Goal: Navigation & Orientation: Find specific page/section

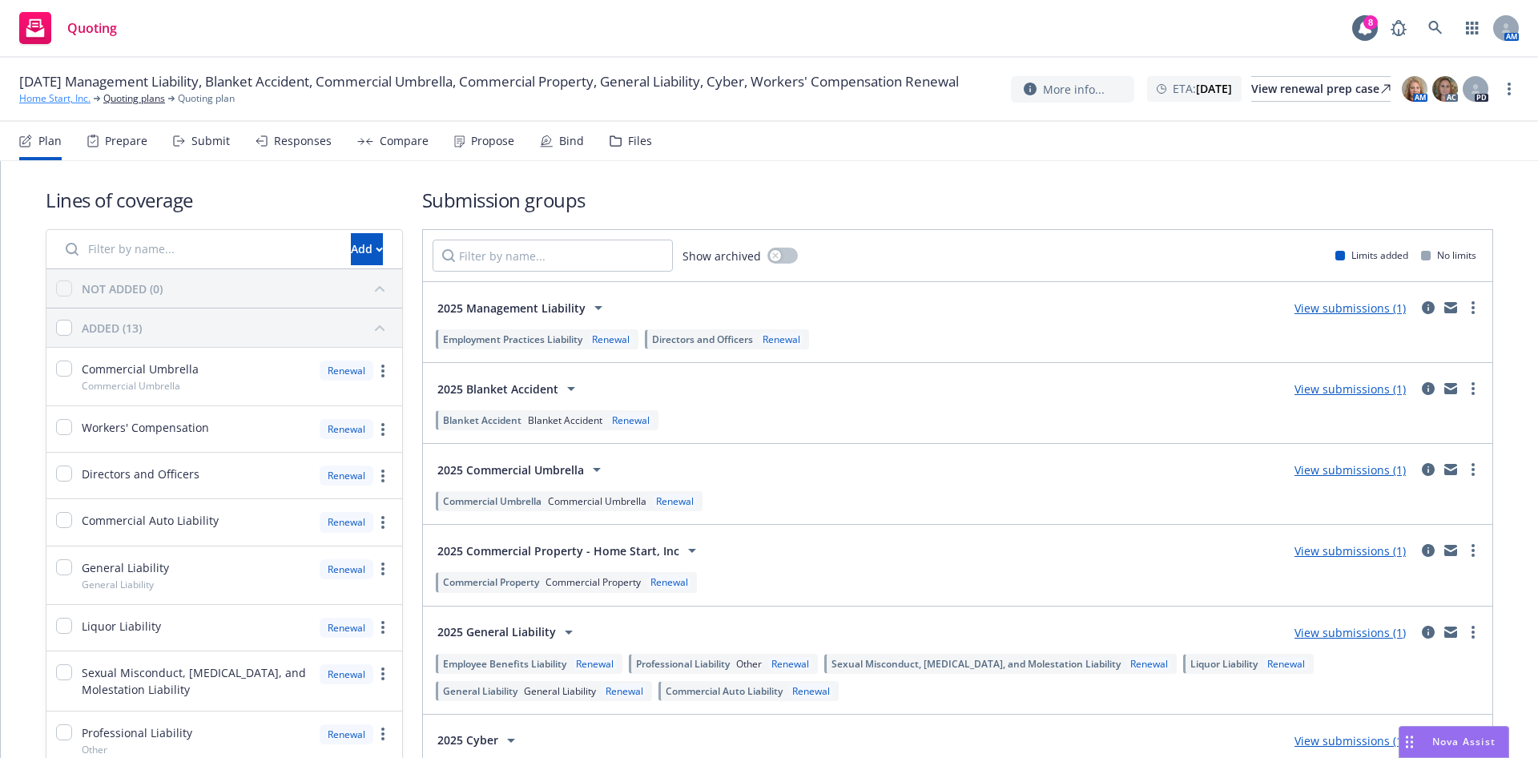
click at [70, 106] on link "Home Start, Inc." at bounding box center [54, 98] width 71 height 14
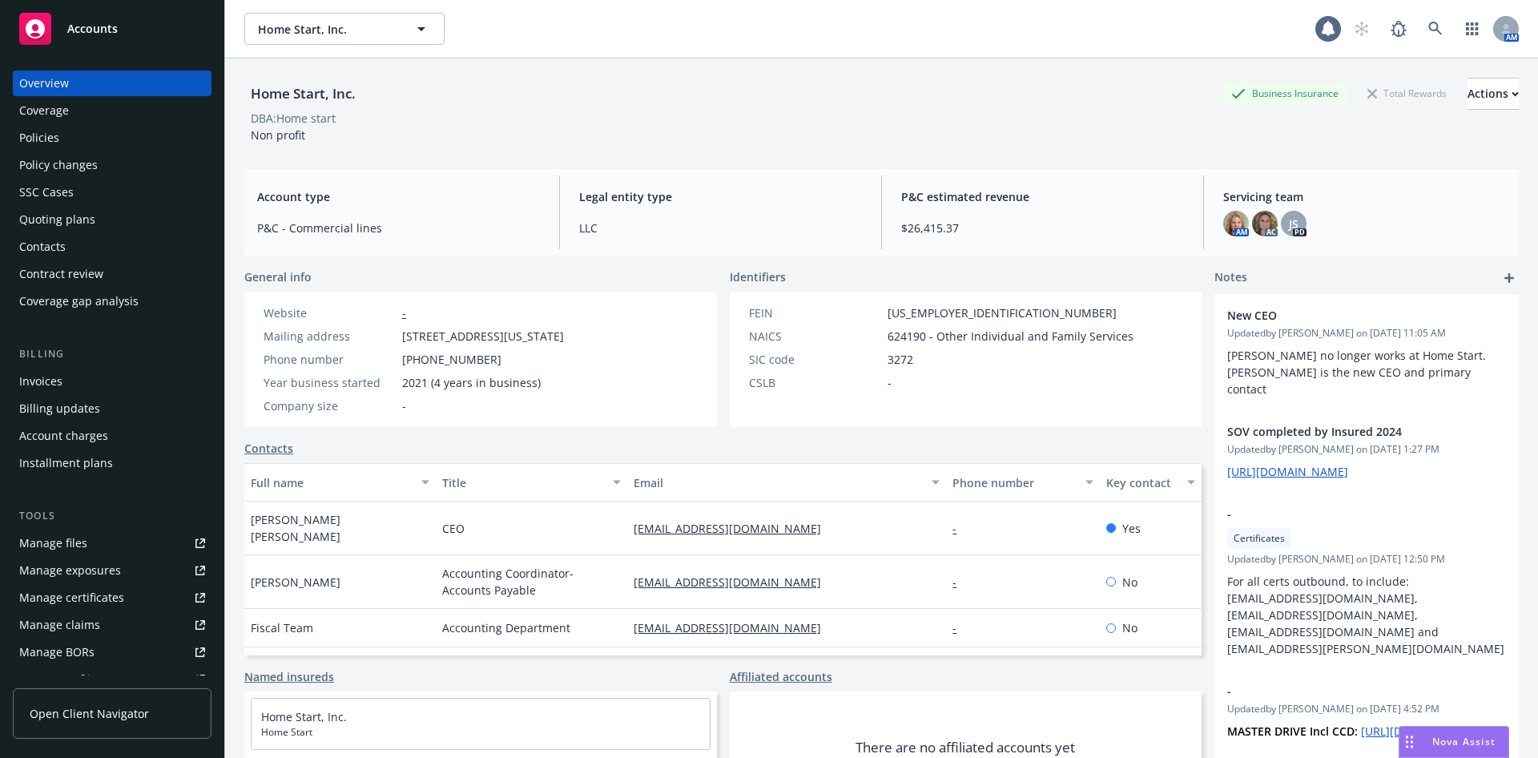
click at [65, 142] on div "Policies" at bounding box center [112, 138] width 186 height 26
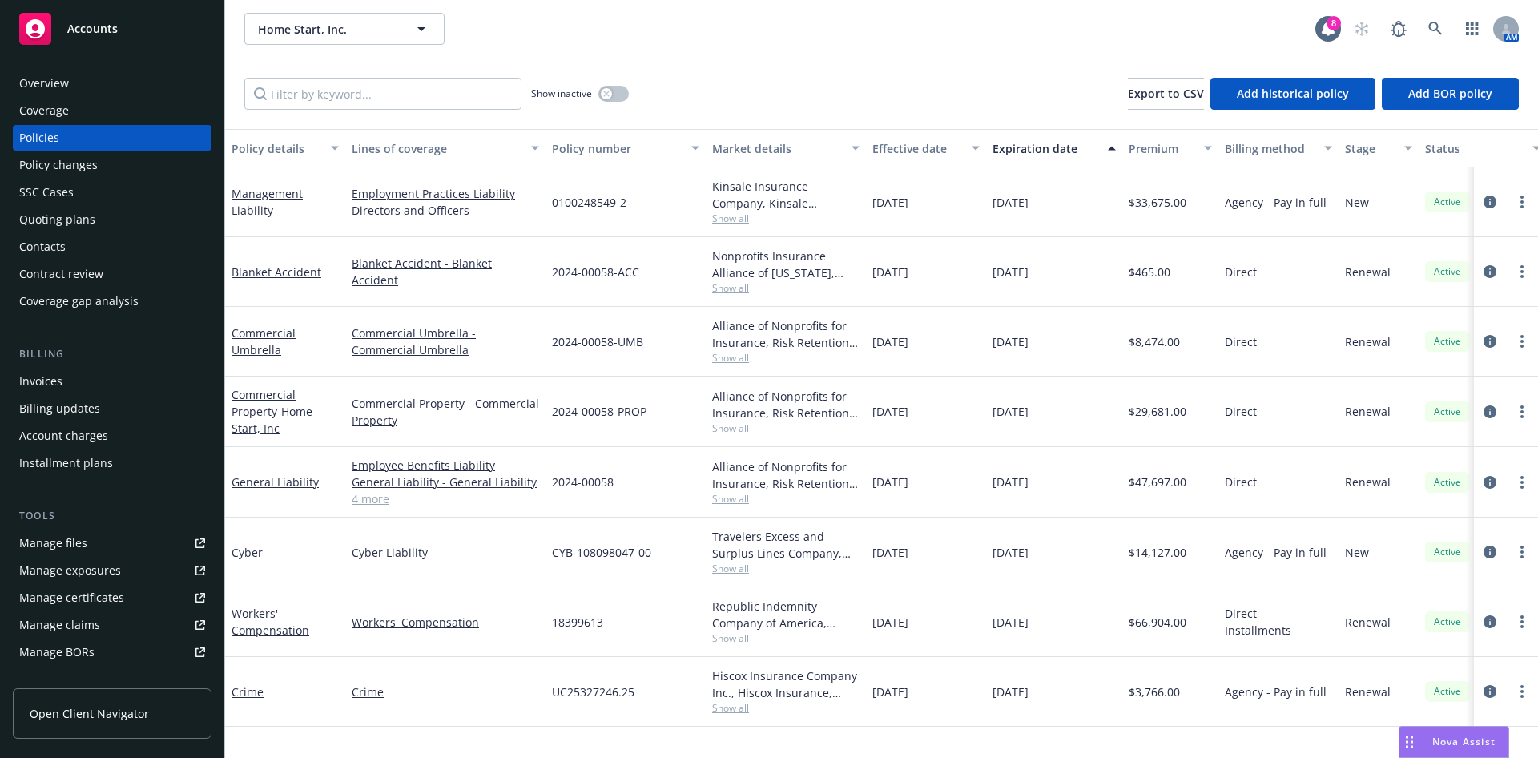
click at [742, 429] on span "Show all" at bounding box center [785, 428] width 147 height 14
click at [70, 74] on div "Overview" at bounding box center [112, 83] width 186 height 26
